Goal: Information Seeking & Learning: Learn about a topic

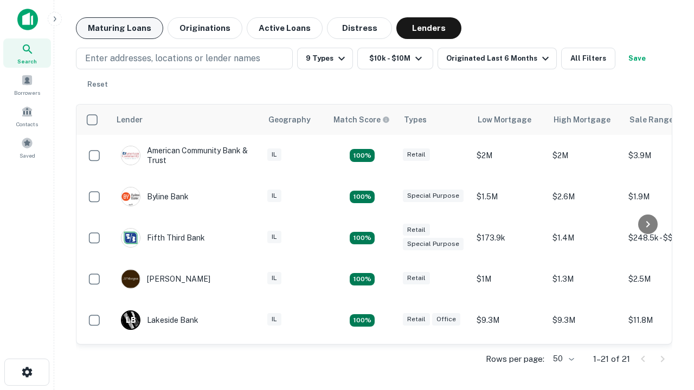
click at [119, 28] on button "Maturing Loans" at bounding box center [119, 28] width 87 height 22
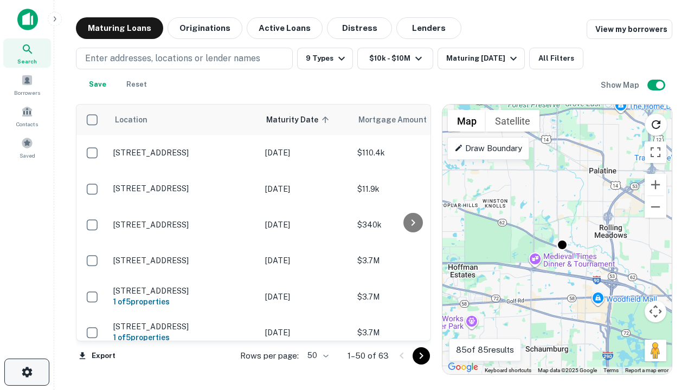
click at [27, 372] on icon "button" at bounding box center [27, 372] width 13 height 13
